Goal: Information Seeking & Learning: Learn about a topic

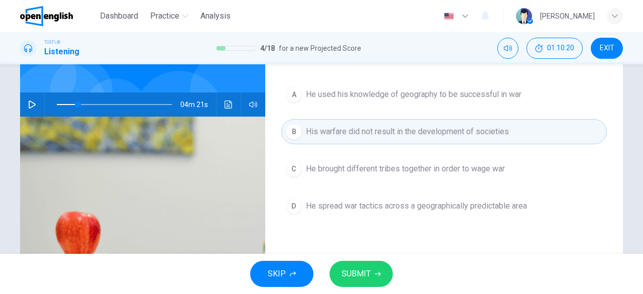
scroll to position [36, 0]
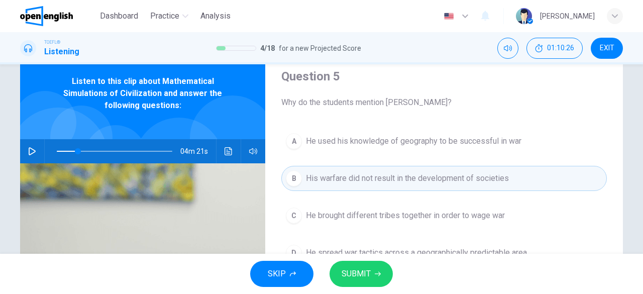
click at [29, 152] on icon "button" at bounding box center [32, 151] width 7 height 8
click at [58, 152] on span at bounding box center [115, 151] width 116 height 14
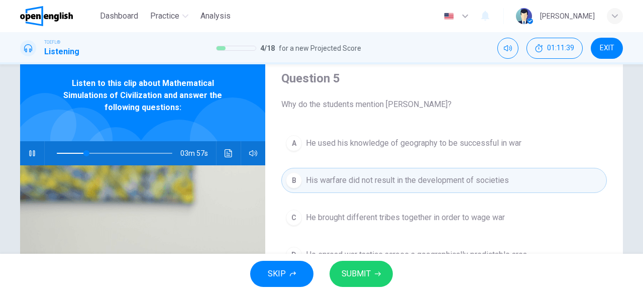
scroll to position [200, 0]
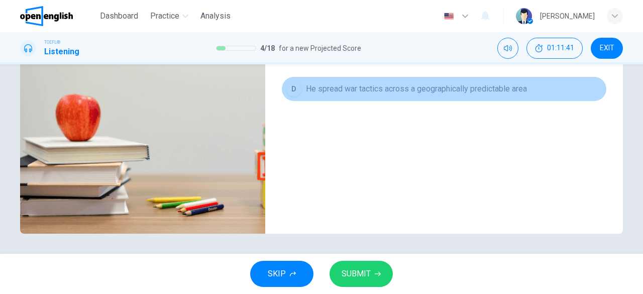
click at [447, 88] on span "He spread war tactics across a geographically predictable area" at bounding box center [416, 89] width 221 height 12
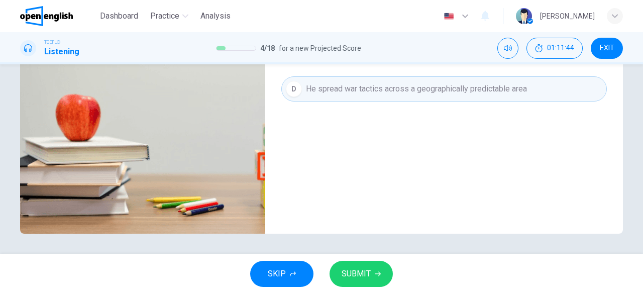
click at [377, 277] on button "SUBMIT" at bounding box center [361, 274] width 63 height 26
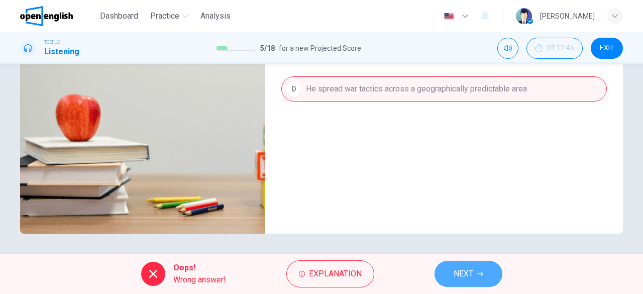
click at [471, 276] on span "NEXT" at bounding box center [464, 274] width 20 height 14
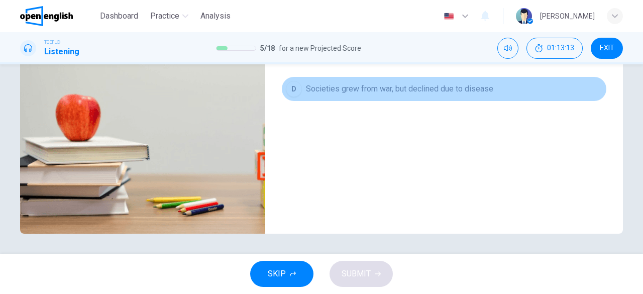
click at [471, 97] on button "D Societies grew from war, but declined due to disease" at bounding box center [444, 88] width 326 height 25
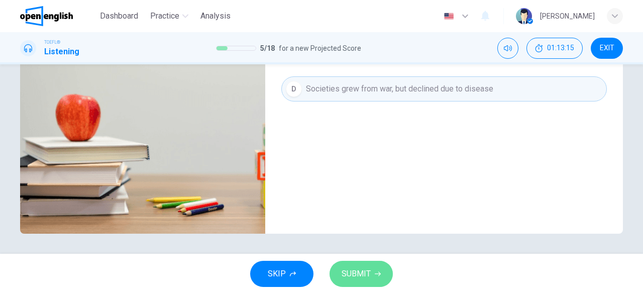
click at [369, 279] on span "SUBMIT" at bounding box center [356, 274] width 29 height 14
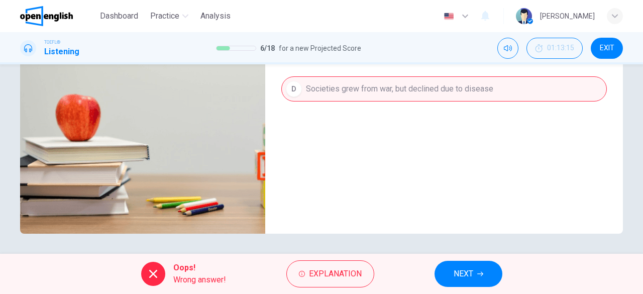
scroll to position [34, 0]
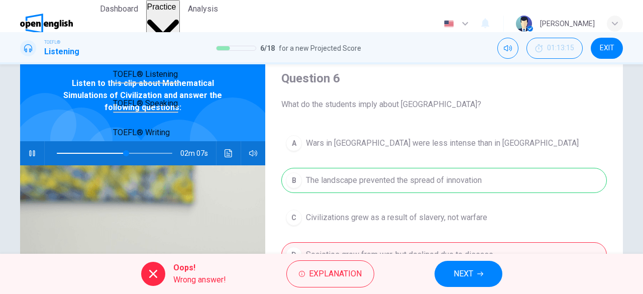
click at [174, 11] on span "Practice" at bounding box center [161, 7] width 29 height 9
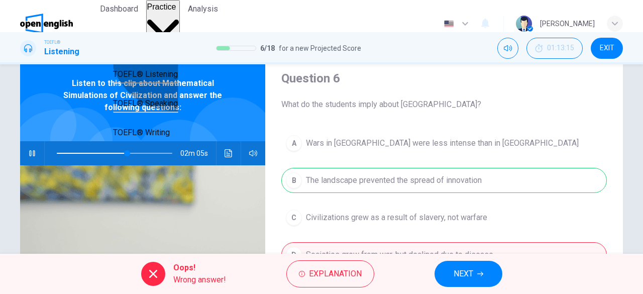
type input "**"
click at [175, 79] on span "TOEFL® Listening" at bounding box center [145, 74] width 65 height 10
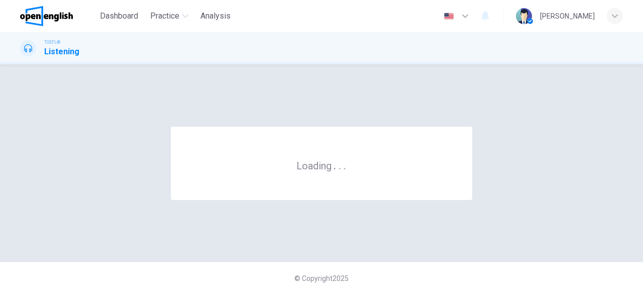
scroll to position [0, 0]
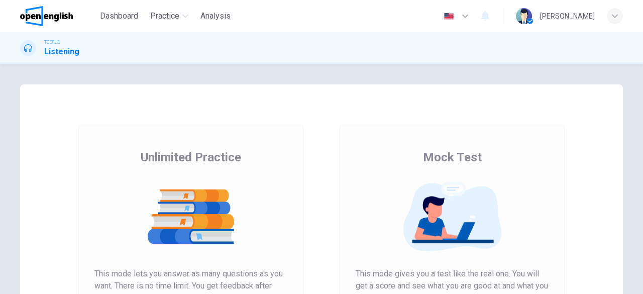
scroll to position [192, 0]
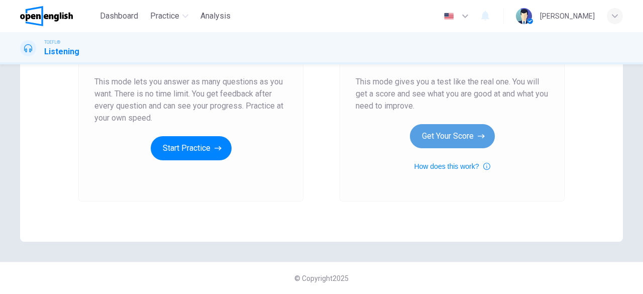
click at [449, 137] on button "Get Your Score" at bounding box center [452, 136] width 85 height 24
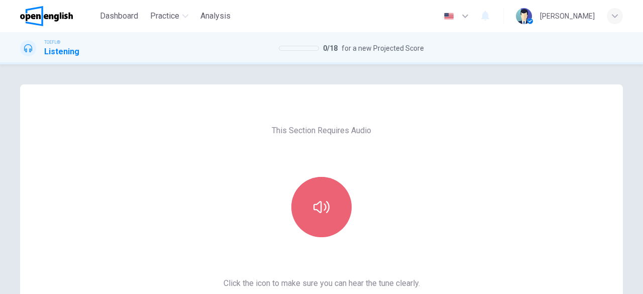
click at [321, 213] on icon "button" at bounding box center [322, 207] width 16 height 16
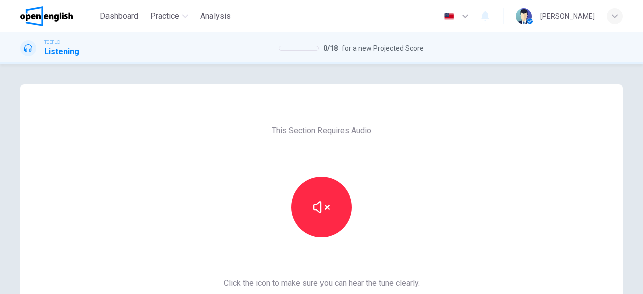
scroll to position [192, 0]
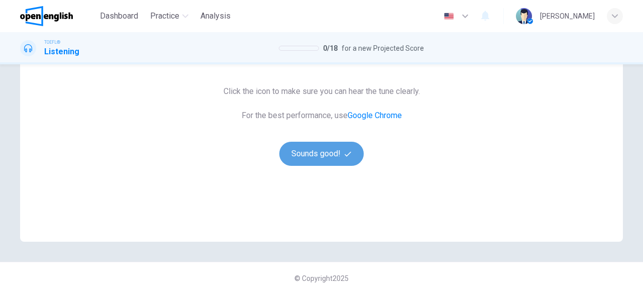
click at [345, 151] on icon "button" at bounding box center [348, 154] width 7 height 7
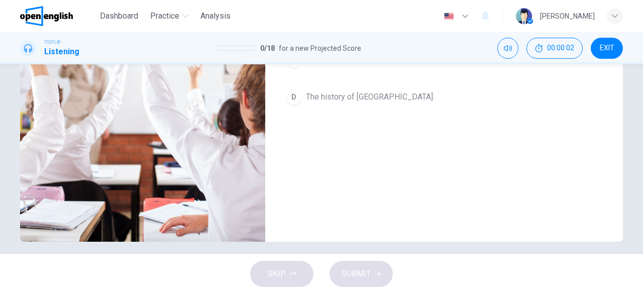
scroll to position [26, 0]
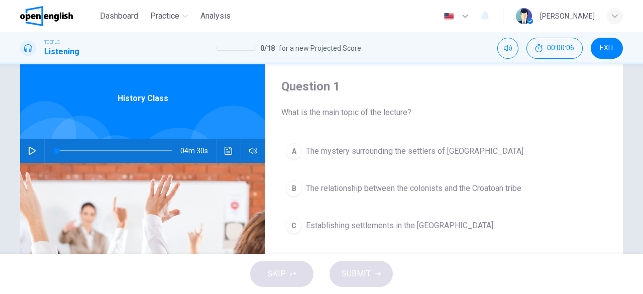
click at [31, 151] on icon "button" at bounding box center [32, 151] width 8 height 8
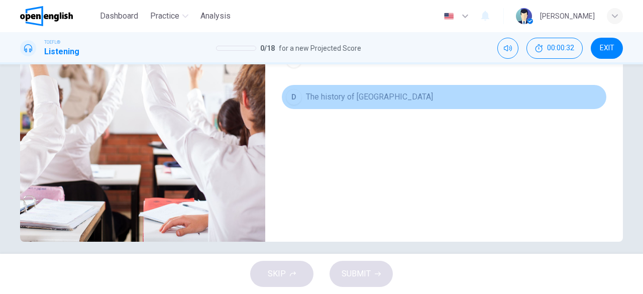
click at [350, 94] on span "The history of [GEOGRAPHIC_DATA]" at bounding box center [369, 97] width 127 height 12
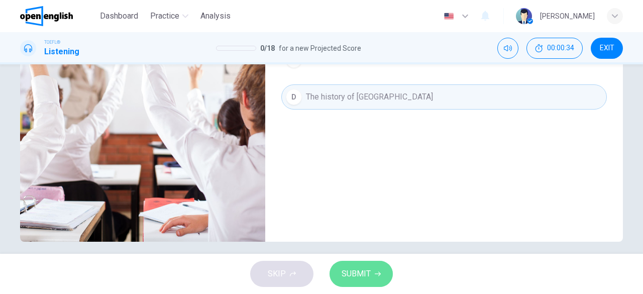
click at [352, 269] on span "SUBMIT" at bounding box center [356, 274] width 29 height 14
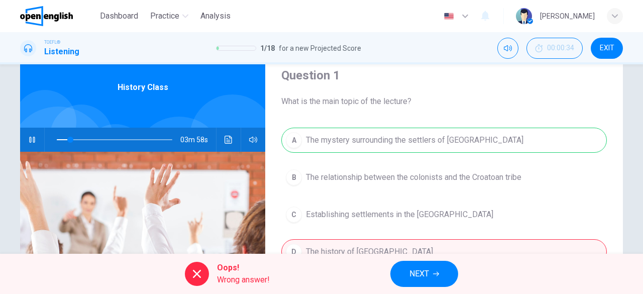
scroll to position [46, 0]
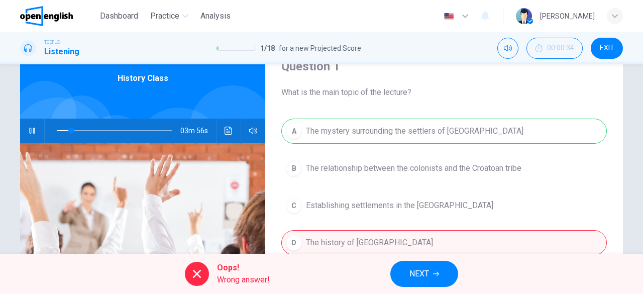
click at [640, 262] on div "Oops! Wrong answer! NEXT" at bounding box center [321, 274] width 643 height 40
click at [420, 279] on span "NEXT" at bounding box center [420, 274] width 20 height 14
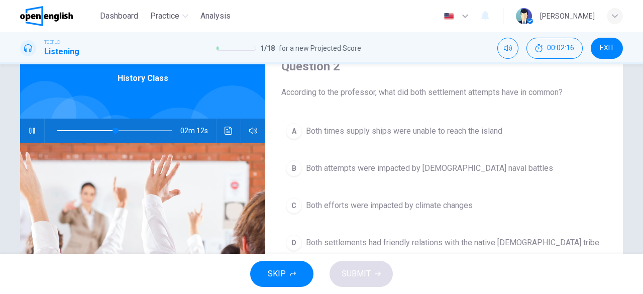
click at [420, 279] on div "SKIP SUBMIT" at bounding box center [321, 274] width 643 height 40
click at [29, 134] on icon "button" at bounding box center [32, 131] width 8 height 8
type input "**"
